Goal: Task Accomplishment & Management: Complete application form

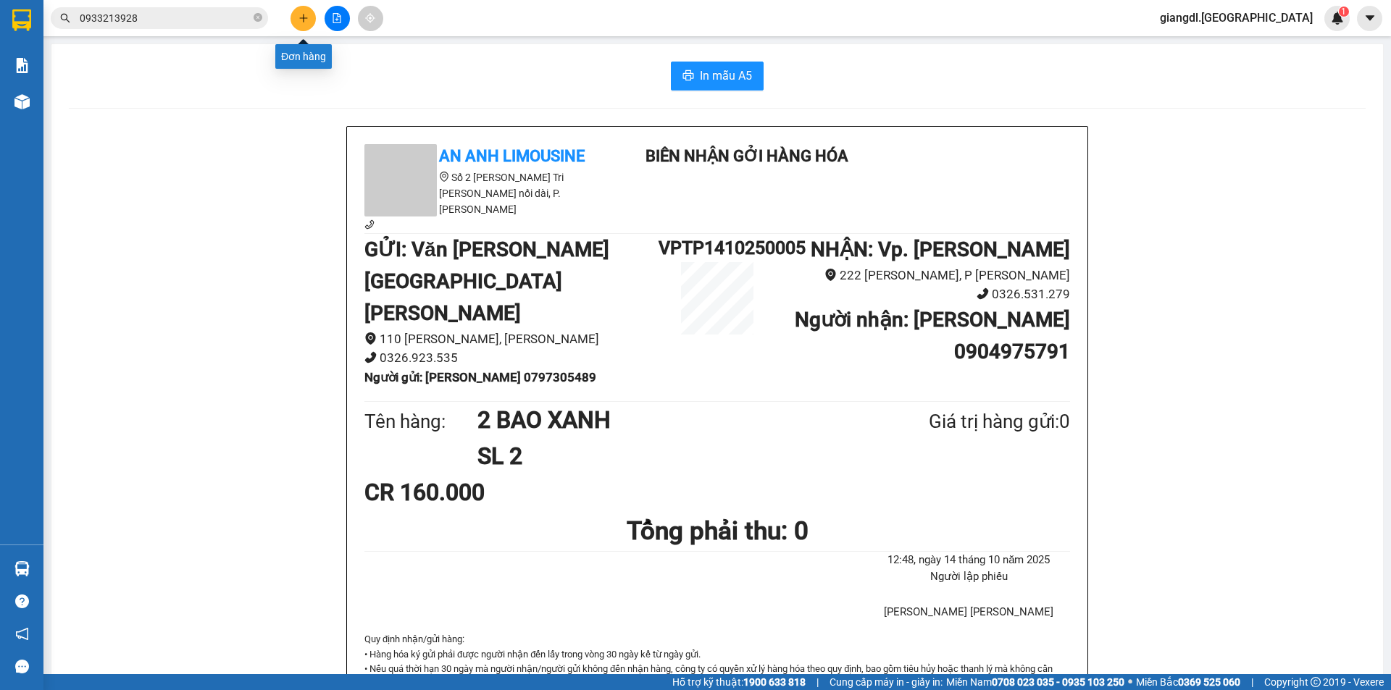
click at [292, 13] on button at bounding box center [303, 18] width 25 height 25
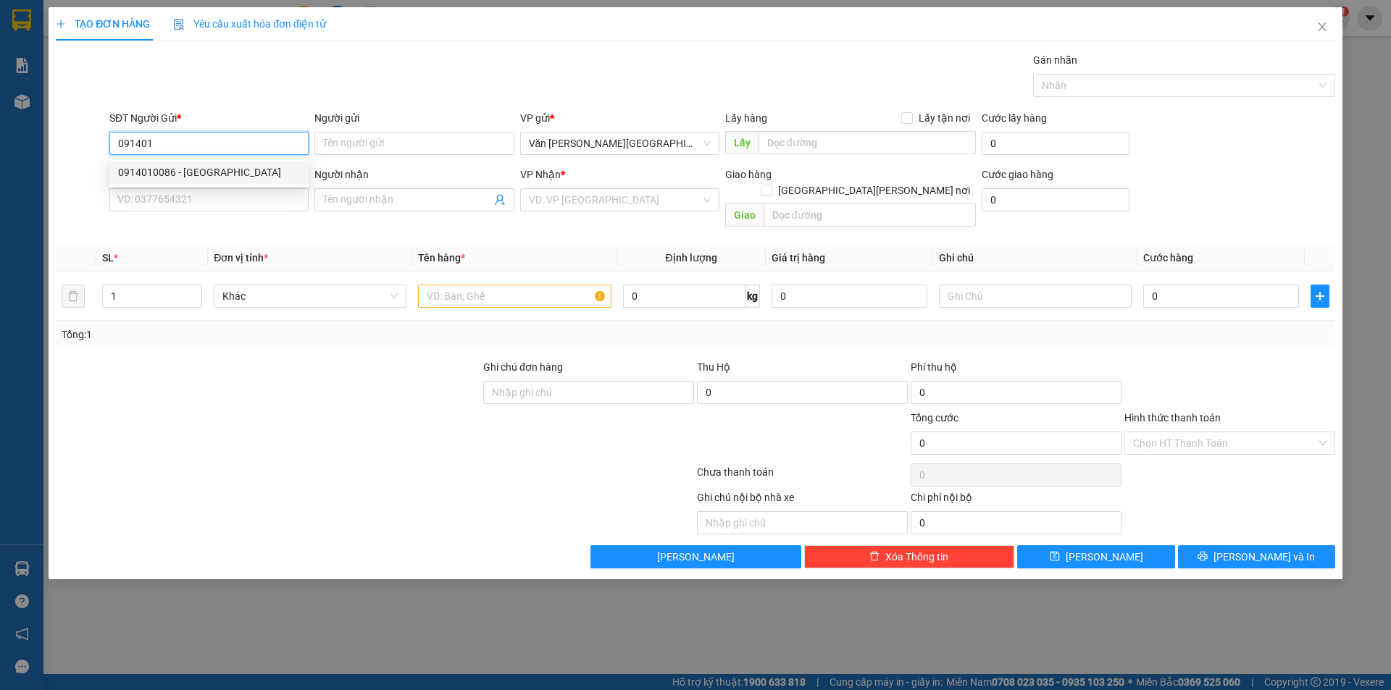
click at [163, 177] on div "0914010086 - [GEOGRAPHIC_DATA]" at bounding box center [209, 172] width 182 height 16
type input "0914010086"
type input "HÀ"
type input "0982502978"
type input "MAI"
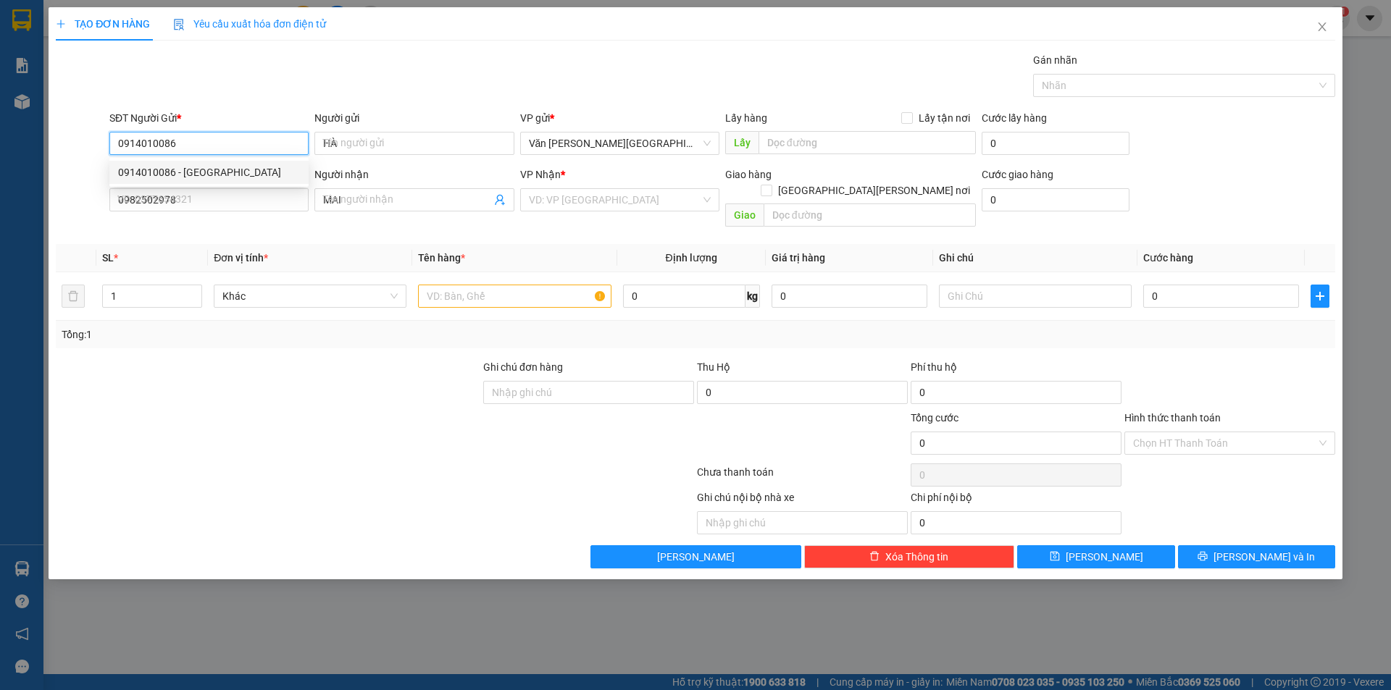
type input "80.000"
type input "0914010086"
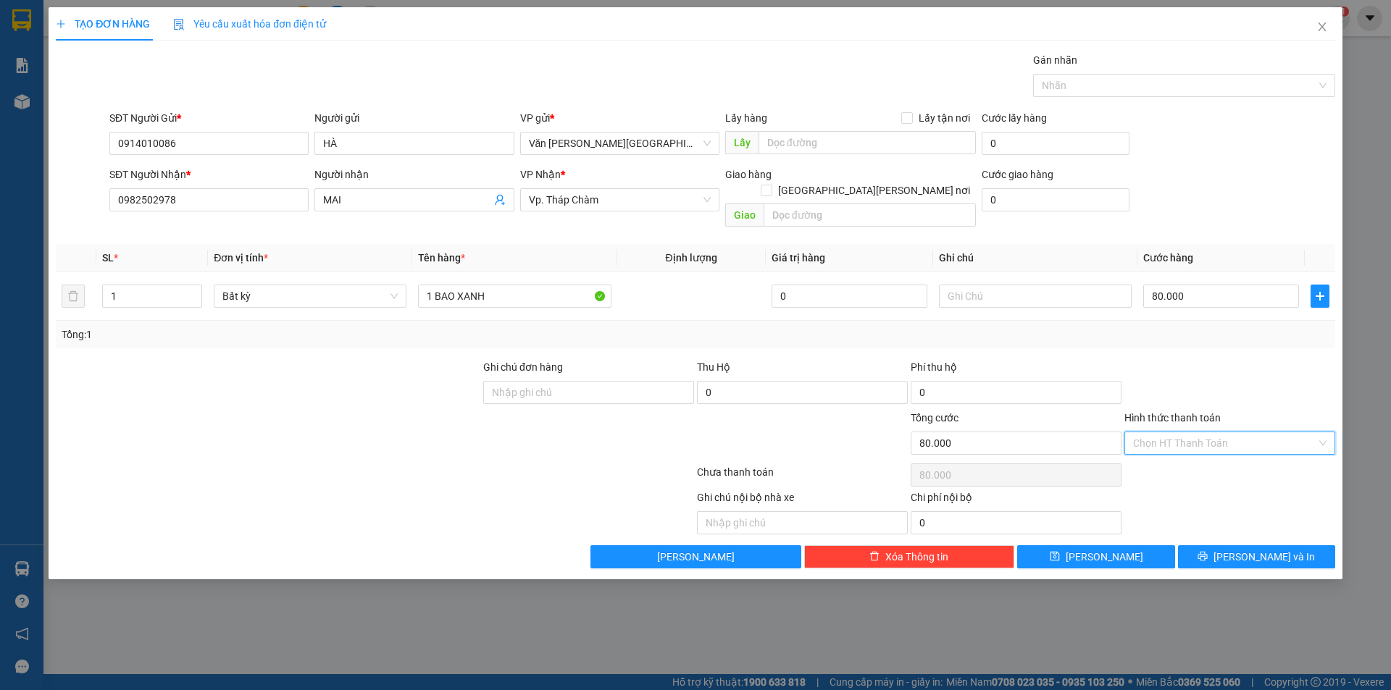
click at [1224, 434] on input "Hình thức thanh toán" at bounding box center [1224, 444] width 183 height 22
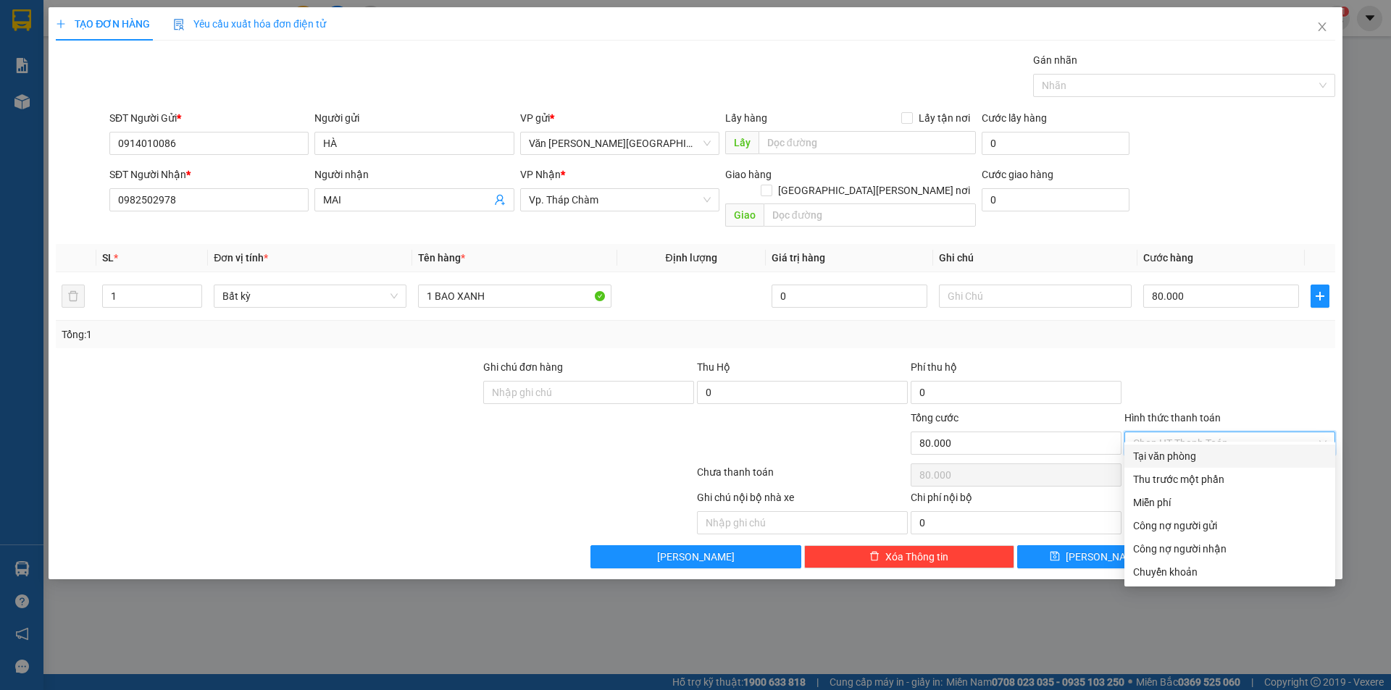
click at [1207, 449] on div "Tại văn phòng" at bounding box center [1229, 456] width 193 height 16
type input "0"
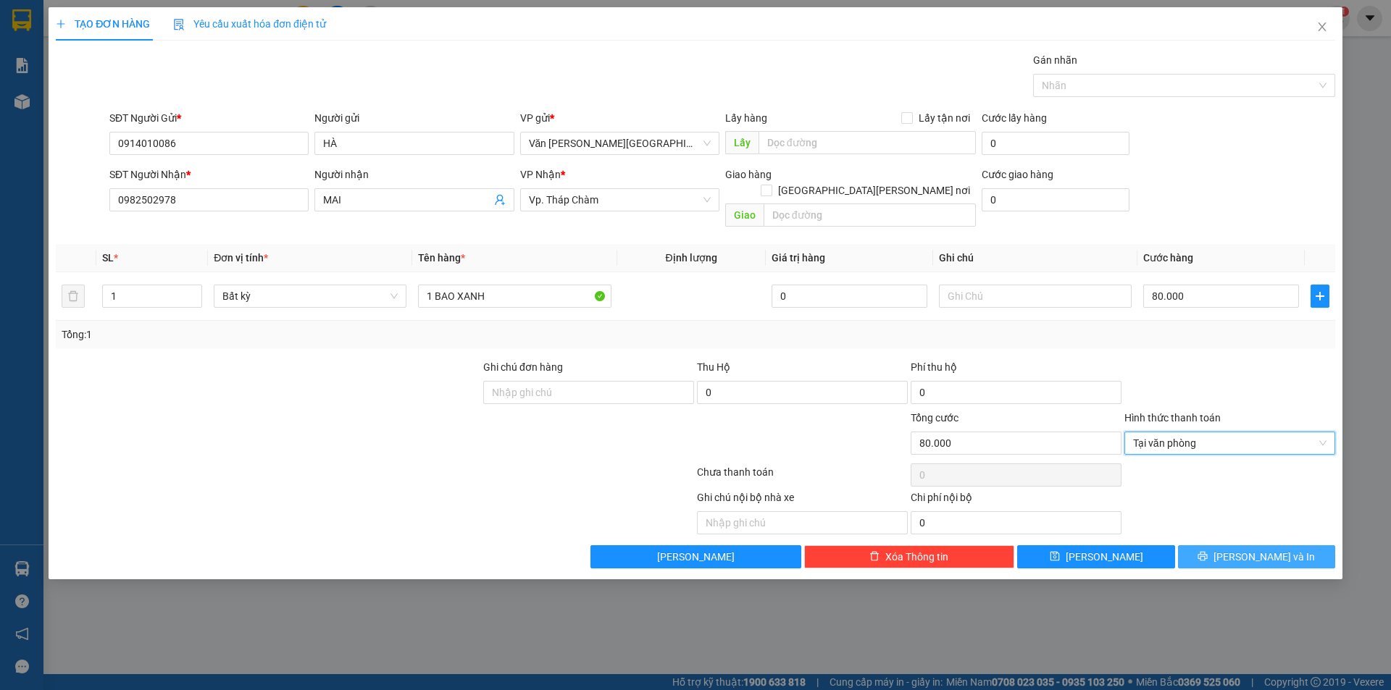
click at [1298, 546] on button "[PERSON_NAME] và In" at bounding box center [1256, 557] width 157 height 23
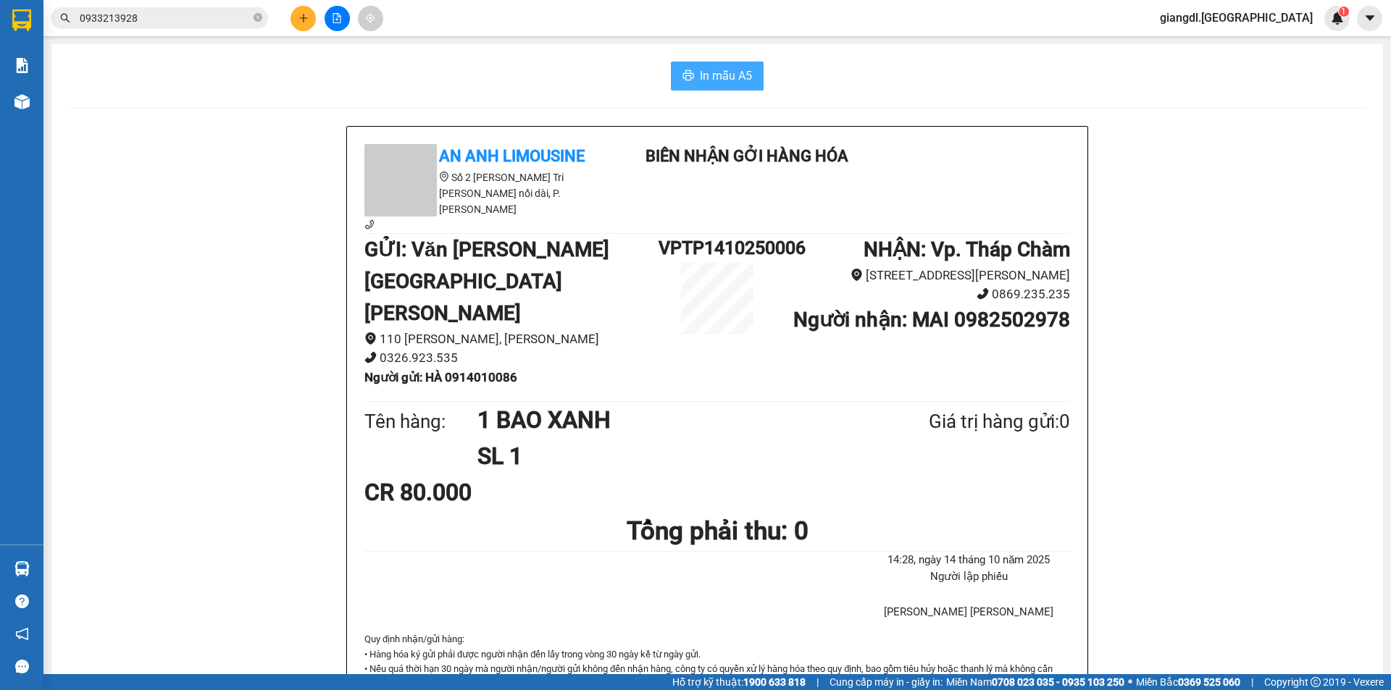
click at [700, 76] on span "In mẫu A5" at bounding box center [726, 76] width 52 height 18
